Goal: Task Accomplishment & Management: Use online tool/utility

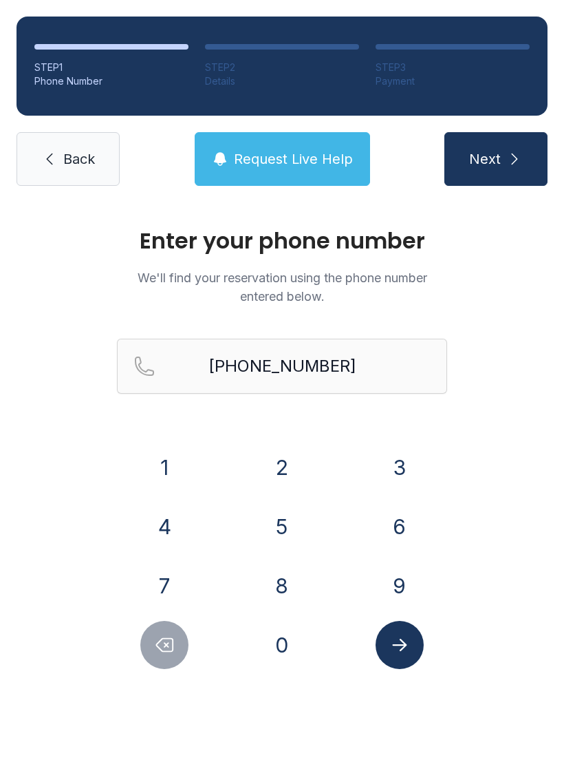
click at [389, 361] on input "[PHONE_NUMBER]" at bounding box center [282, 366] width 330 height 55
type input "[PHONE_NUMBER]"
click at [505, 150] on button "Next" at bounding box center [496, 159] width 103 height 54
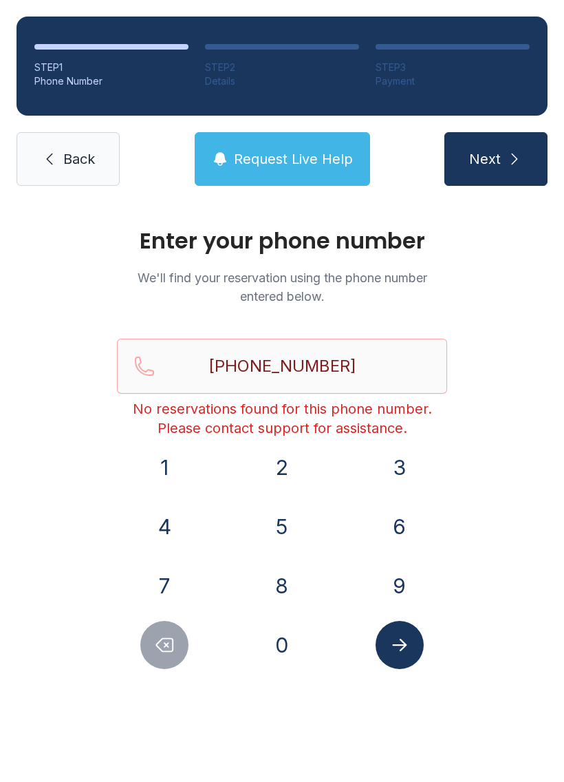
click at [71, 148] on link "Back" at bounding box center [68, 159] width 103 height 54
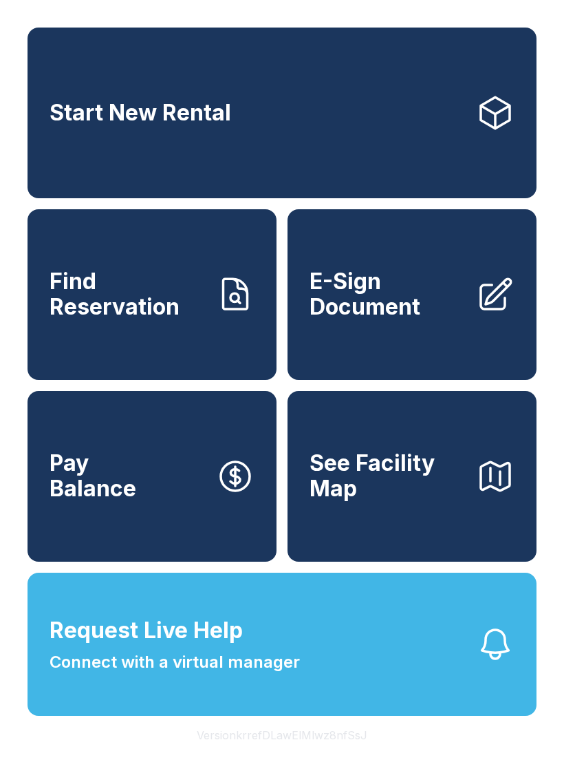
click at [407, 299] on span "E-Sign Document" at bounding box center [388, 294] width 156 height 50
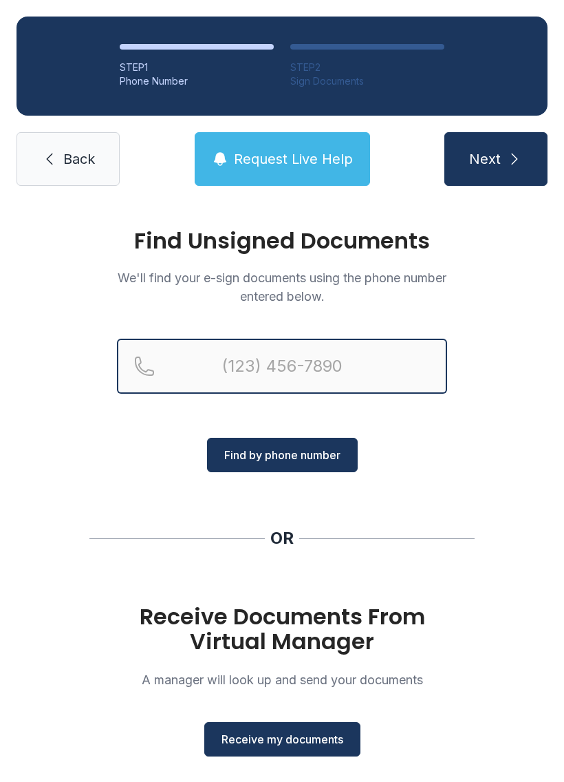
click at [213, 370] on input "Reservation phone number" at bounding box center [282, 366] width 330 height 55
type input "[PHONE_NUMBER]"
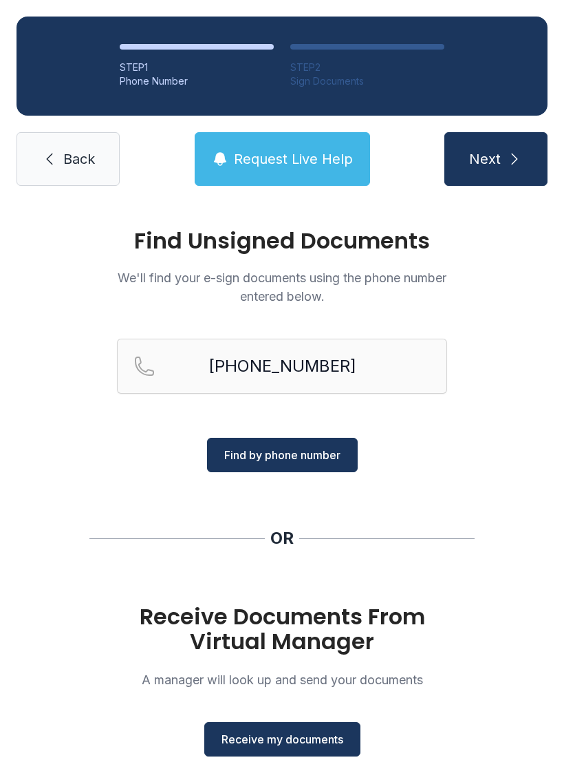
click at [312, 456] on span "Find by phone number" at bounding box center [282, 455] width 116 height 17
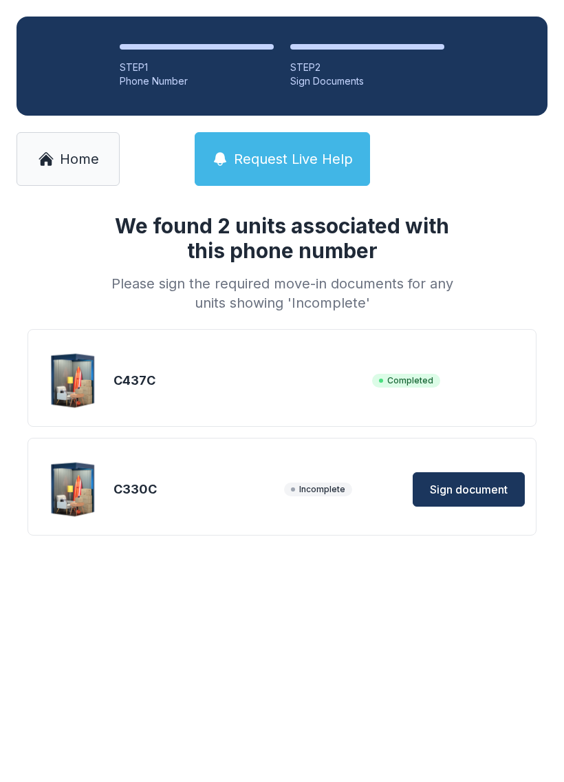
click at [468, 485] on span "Sign document" at bounding box center [469, 489] width 78 height 17
click at [295, 490] on span "Incomplete" at bounding box center [318, 489] width 68 height 14
